Goal: Task Accomplishment & Management: Use online tool/utility

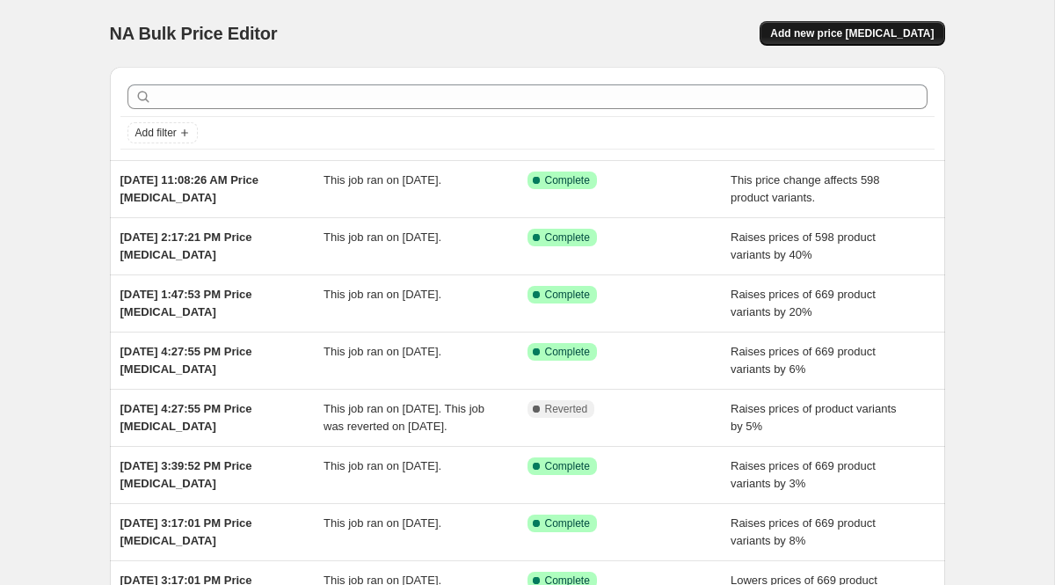
click at [831, 37] on span "Add new price change job" at bounding box center [852, 33] width 164 height 14
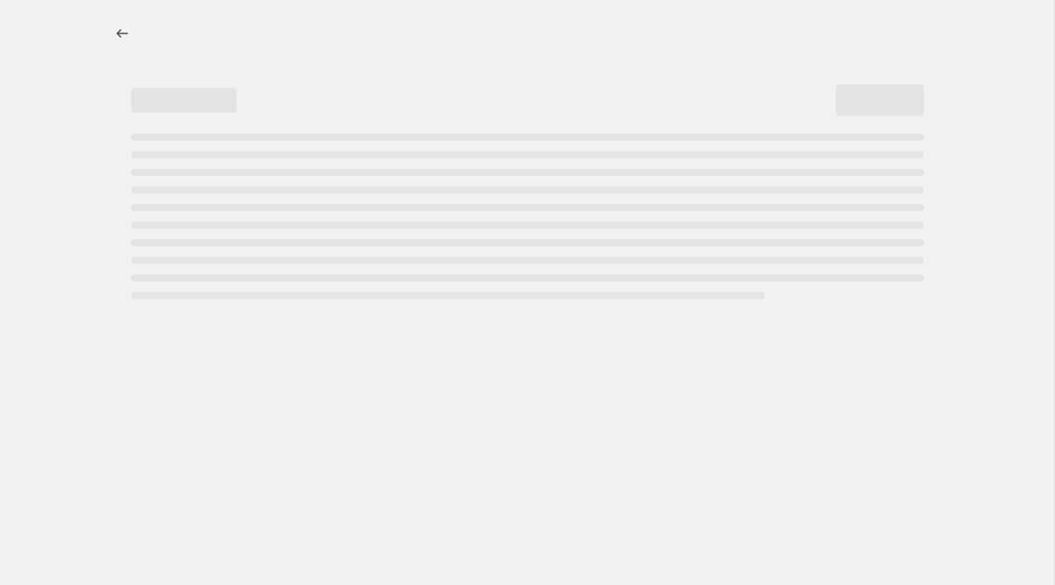
select select "percentage"
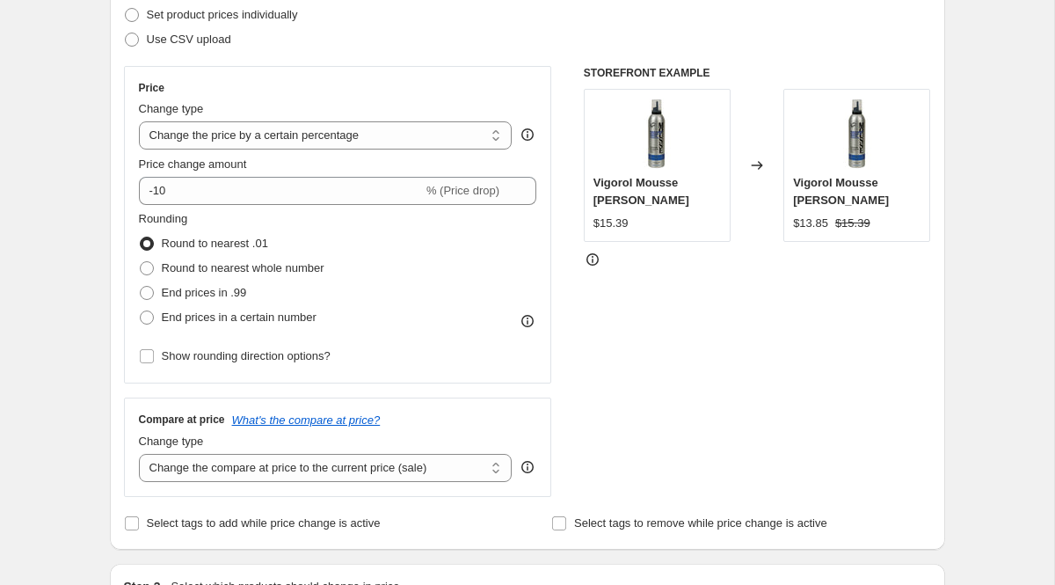
scroll to position [265, 0]
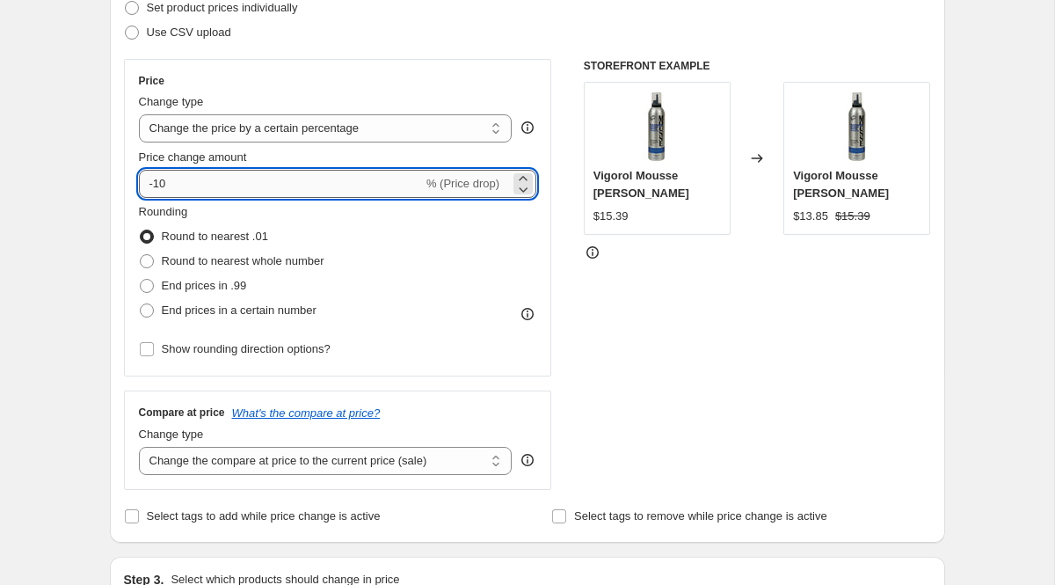
click at [171, 187] on input "-10" at bounding box center [281, 184] width 284 height 28
